Goal: Task Accomplishment & Management: Use online tool/utility

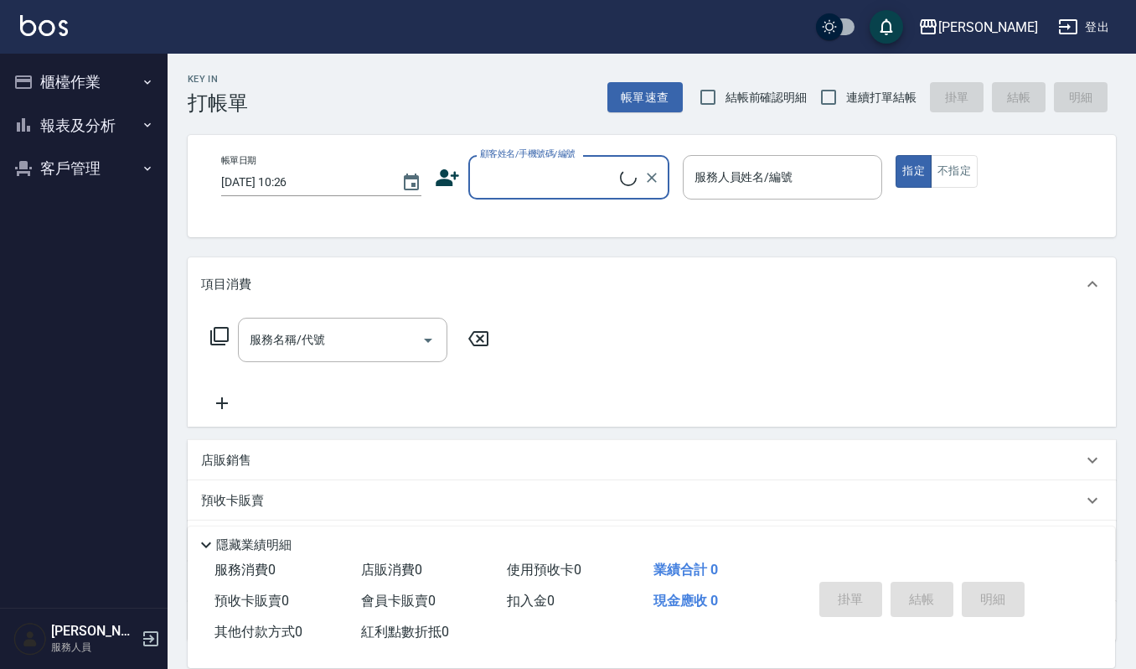
click at [547, 183] on input "顧客姓名/手機號碼/編號" at bounding box center [548, 177] width 144 height 29
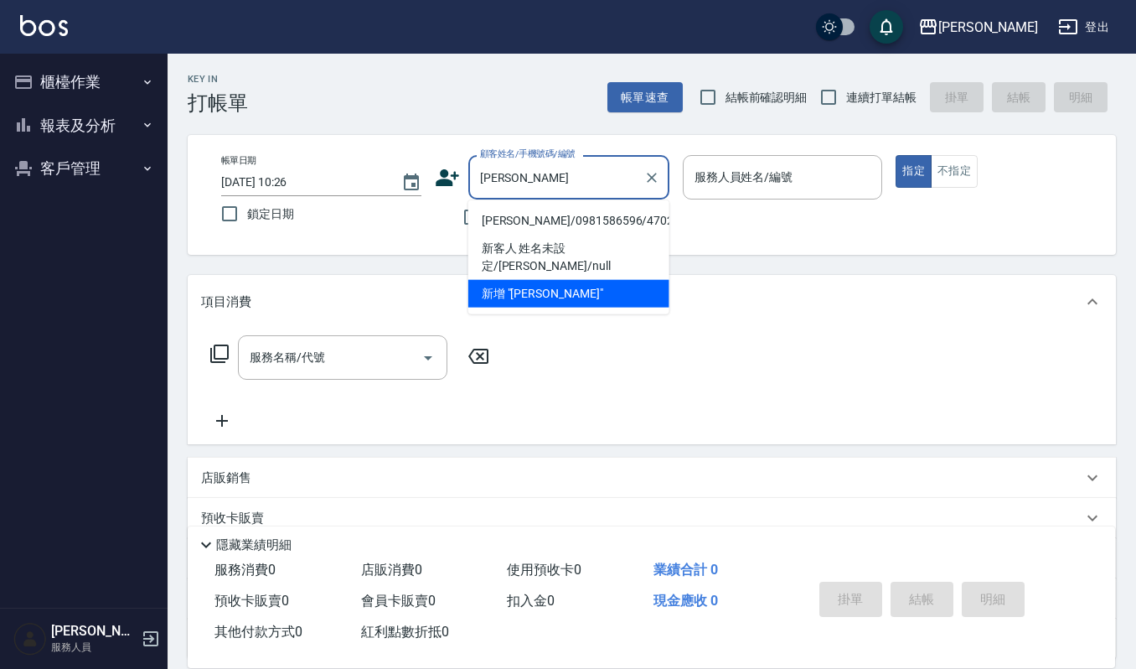
click at [605, 213] on li "邱月珠/0981586596/470208" at bounding box center [568, 221] width 201 height 28
type input "邱月珠/0981586596/470208"
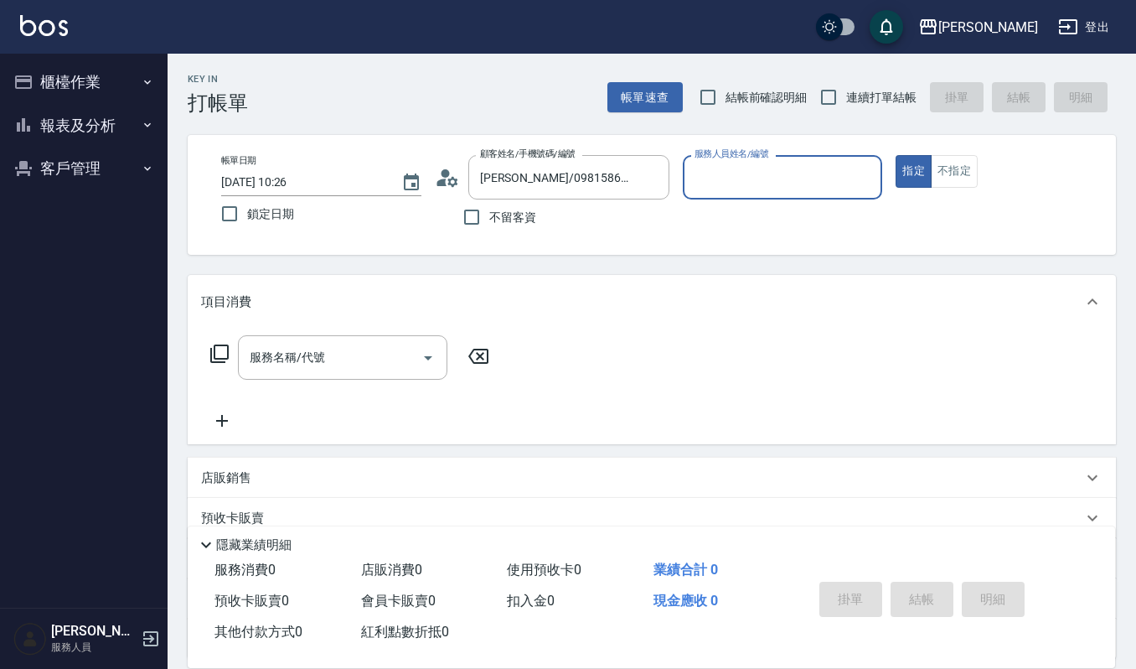
type input "吉兒-4"
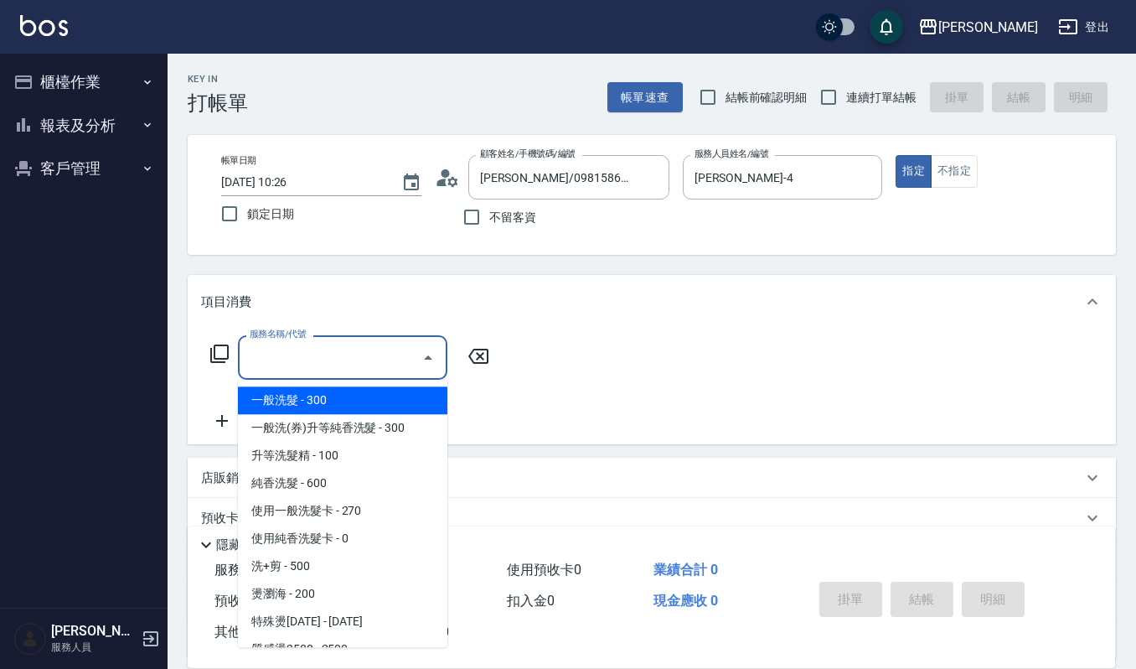
click at [343, 364] on input "服務名稱/代號" at bounding box center [329, 357] width 169 height 29
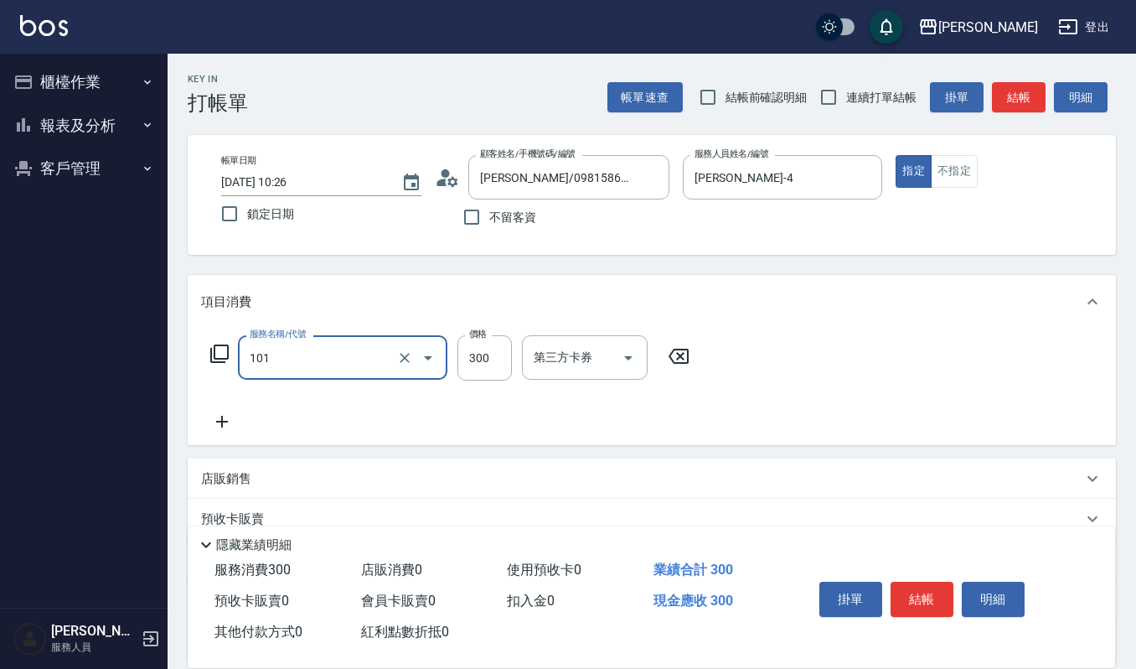
type input "一般洗髮(101)"
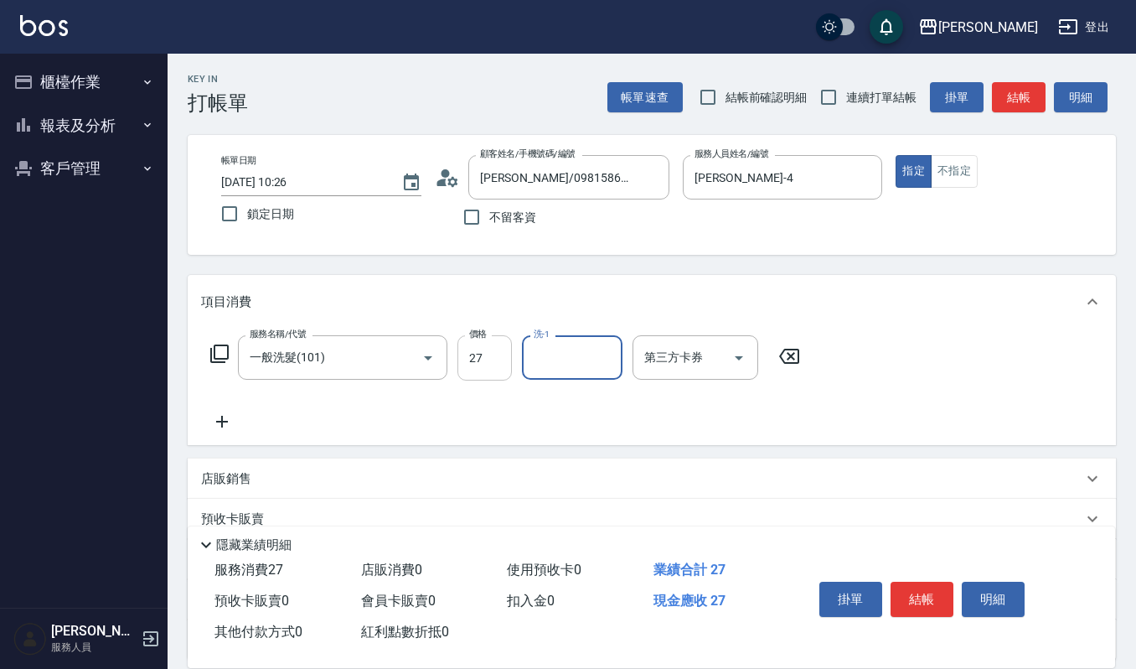
click at [497, 363] on input "27" at bounding box center [484, 357] width 54 height 45
type input "270"
type input "宜芳-22"
click at [915, 584] on button "結帳" at bounding box center [921, 598] width 63 height 35
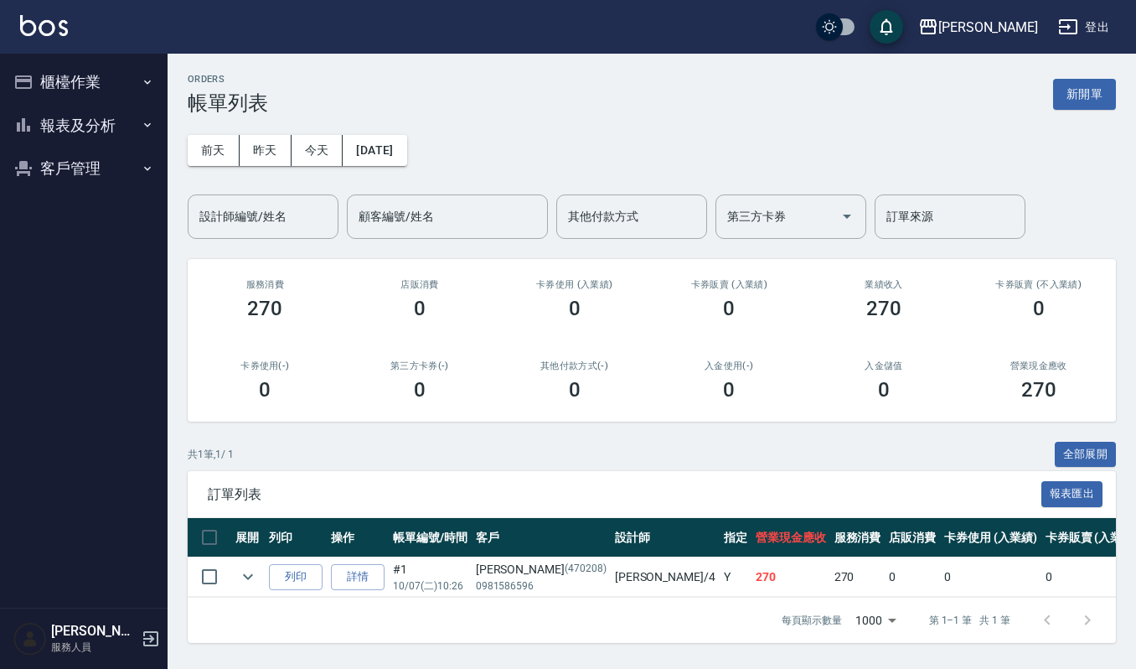
scroll to position [11, 0]
click at [312, 566] on button "列印" at bounding box center [296, 577] width 54 height 26
click at [293, 566] on button "列印" at bounding box center [296, 577] width 54 height 26
